Goal: Check status: Check status

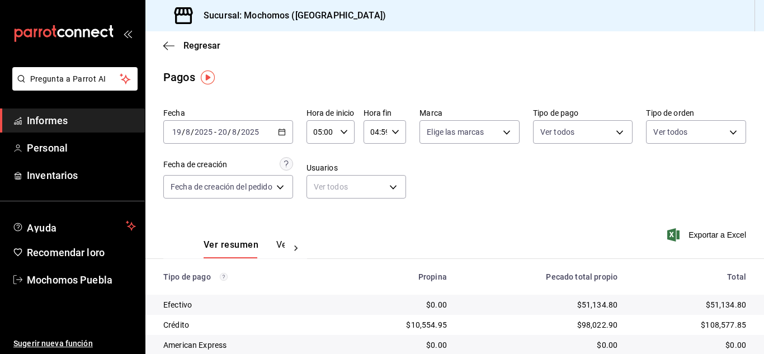
click at [281, 132] on icon "button" at bounding box center [282, 132] width 8 height 8
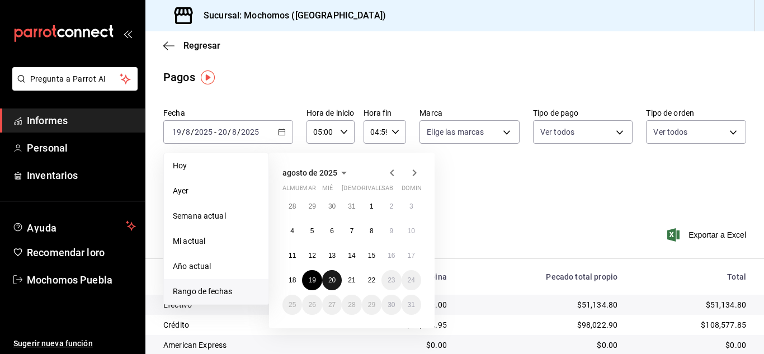
click at [331, 278] on font "20" at bounding box center [331, 280] width 7 height 8
click at [352, 280] on font "21" at bounding box center [351, 280] width 7 height 8
type input "00:00"
type input "23:59"
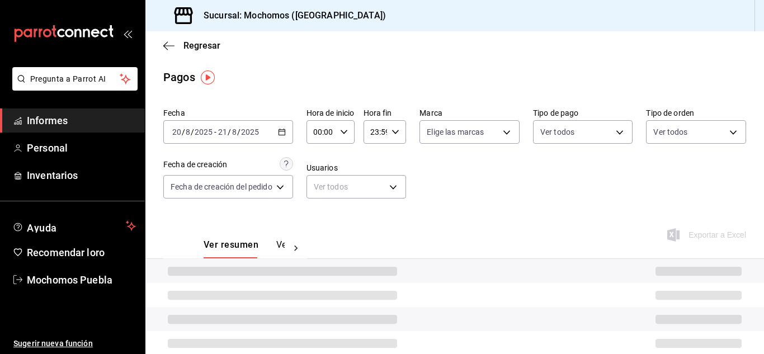
click at [345, 131] on icon "button" at bounding box center [344, 132] width 8 height 8
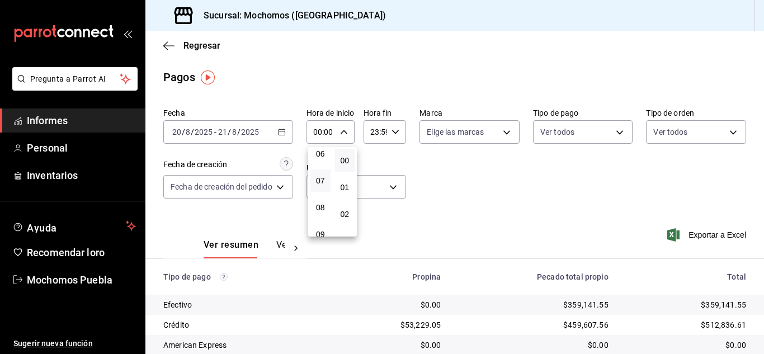
scroll to position [112, 0]
click at [320, 182] on font "05" at bounding box center [320, 182] width 9 height 9
type input "05:00"
click at [396, 132] on div at bounding box center [382, 177] width 764 height 354
click at [396, 132] on \(Stroke\) "button" at bounding box center [395, 132] width 7 height 4
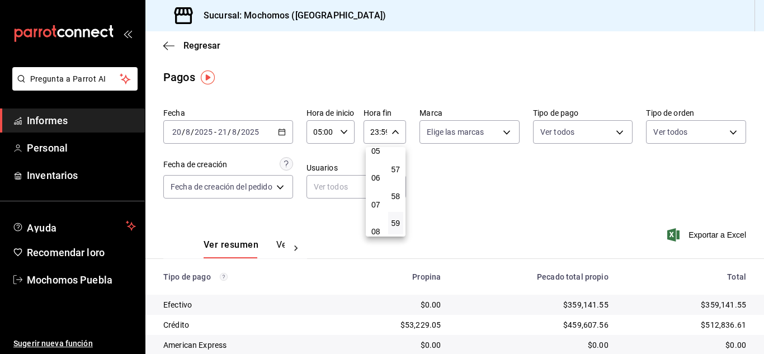
scroll to position [107, 0]
click at [378, 158] on font "04" at bounding box center [375, 160] width 9 height 9
type input "04:59"
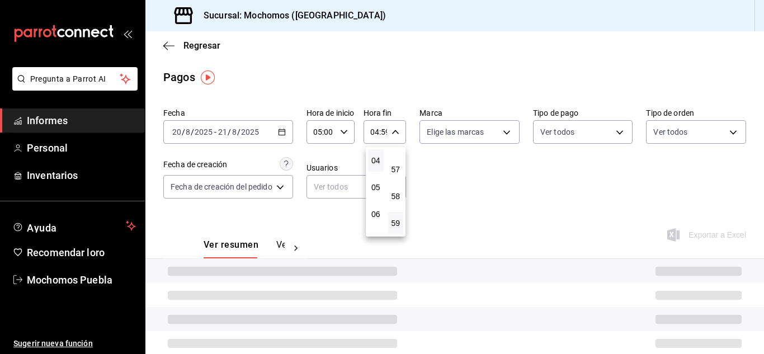
click at [467, 179] on div at bounding box center [382, 177] width 764 height 354
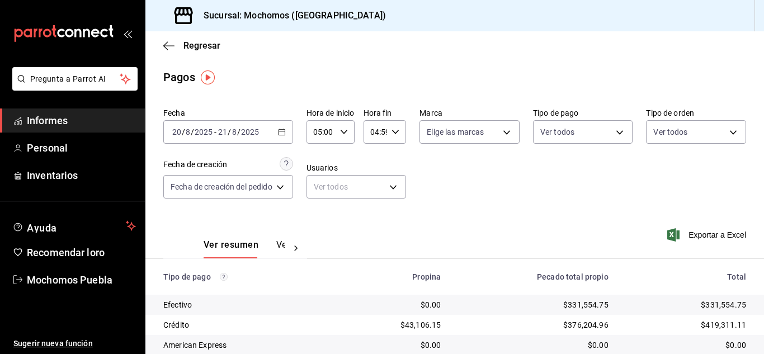
click at [291, 129] on div "[DATE] [DATE] - [DATE] [DATE]" at bounding box center [228, 131] width 130 height 23
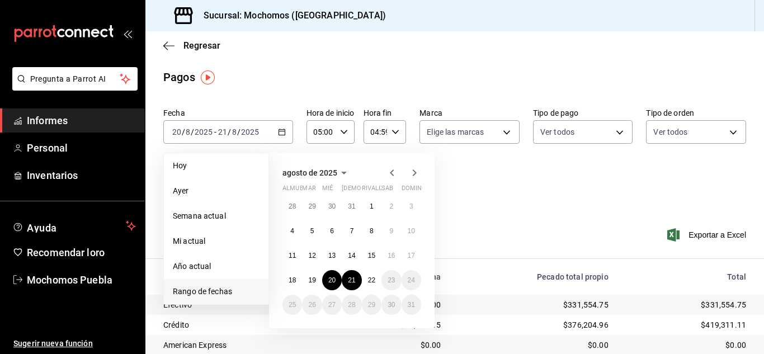
click at [226, 291] on font "Rango de fechas" at bounding box center [202, 291] width 59 height 9
click at [352, 278] on font "21" at bounding box center [351, 280] width 7 height 8
click at [368, 278] on font "22" at bounding box center [371, 280] width 7 height 8
type input "00:00"
type input "23:59"
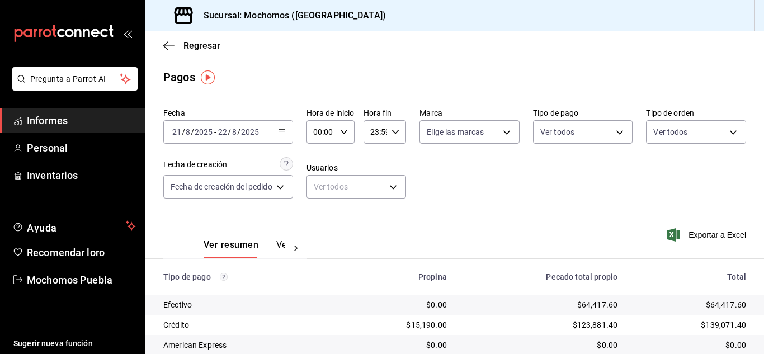
click at [348, 129] on icon "button" at bounding box center [344, 132] width 8 height 8
click at [321, 182] on font "05" at bounding box center [320, 182] width 9 height 9
type input "05:00"
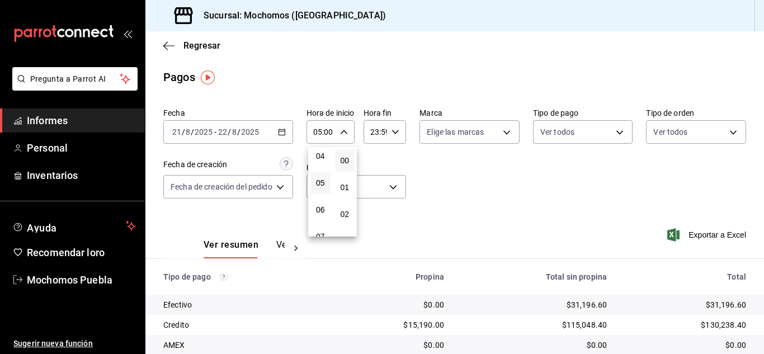
click at [393, 127] on div at bounding box center [382, 177] width 764 height 354
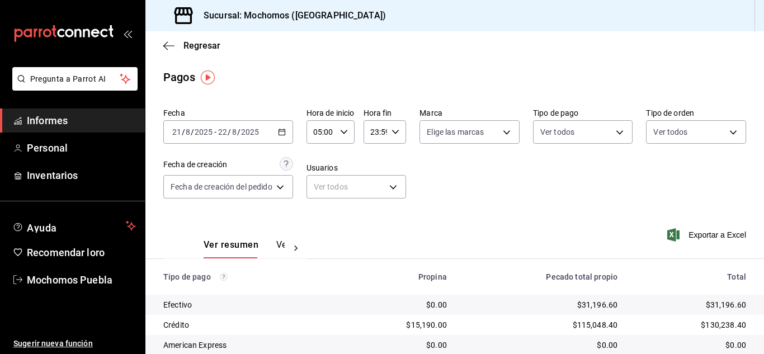
click at [393, 127] on div "23:59 Hora fin" at bounding box center [384, 131] width 43 height 23
click at [376, 157] on font "04" at bounding box center [375, 160] width 9 height 9
type input "04:59"
drag, startPoint x: 457, startPoint y: 165, endPoint x: 435, endPoint y: 169, distance: 22.8
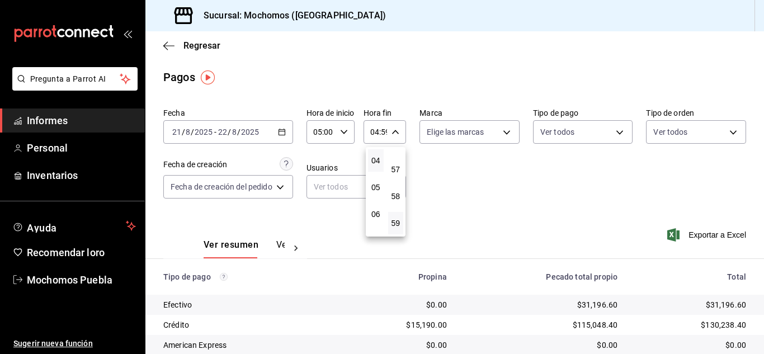
click at [458, 165] on div at bounding box center [382, 177] width 764 height 354
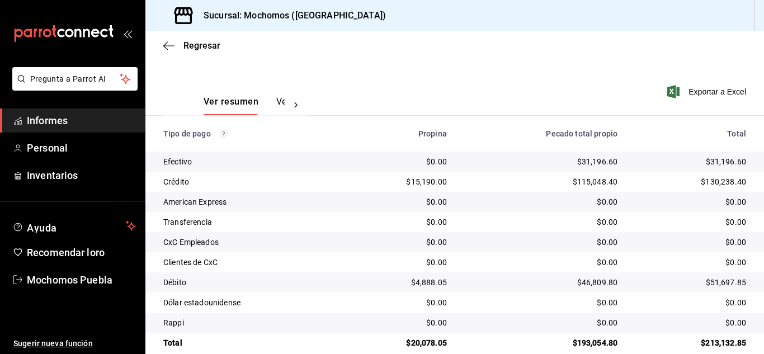
scroll to position [160, 0]
